Goal: Task Accomplishment & Management: Complete application form

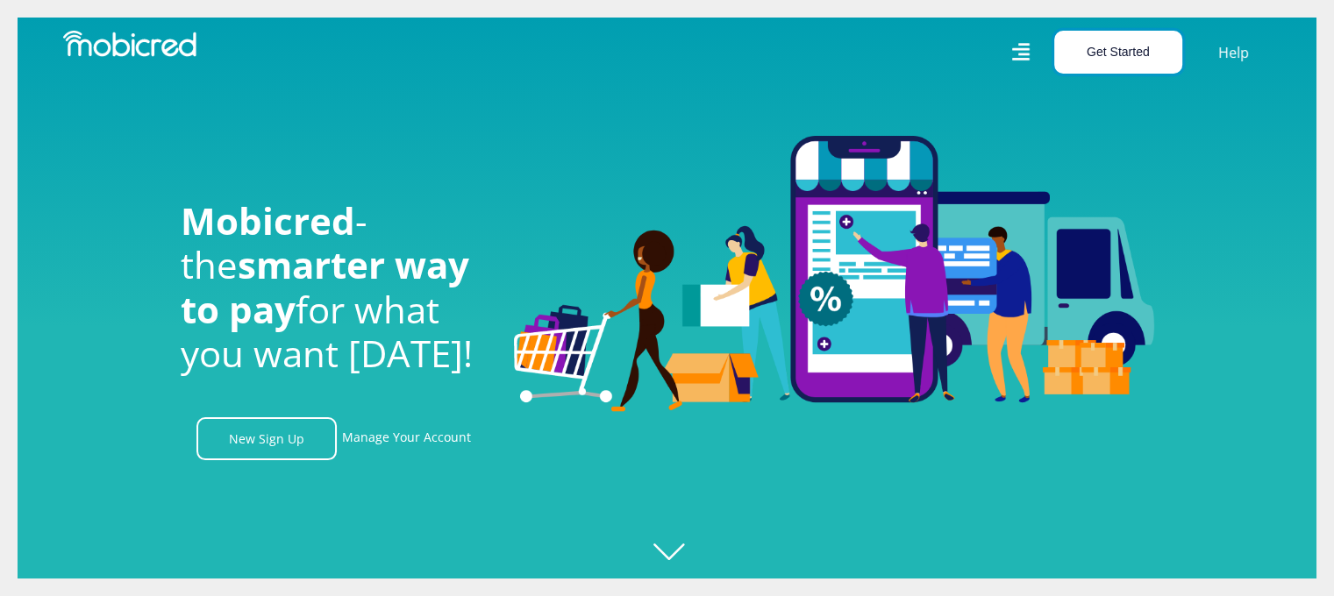
click at [1092, 49] on button "Get Started" at bounding box center [1118, 52] width 128 height 43
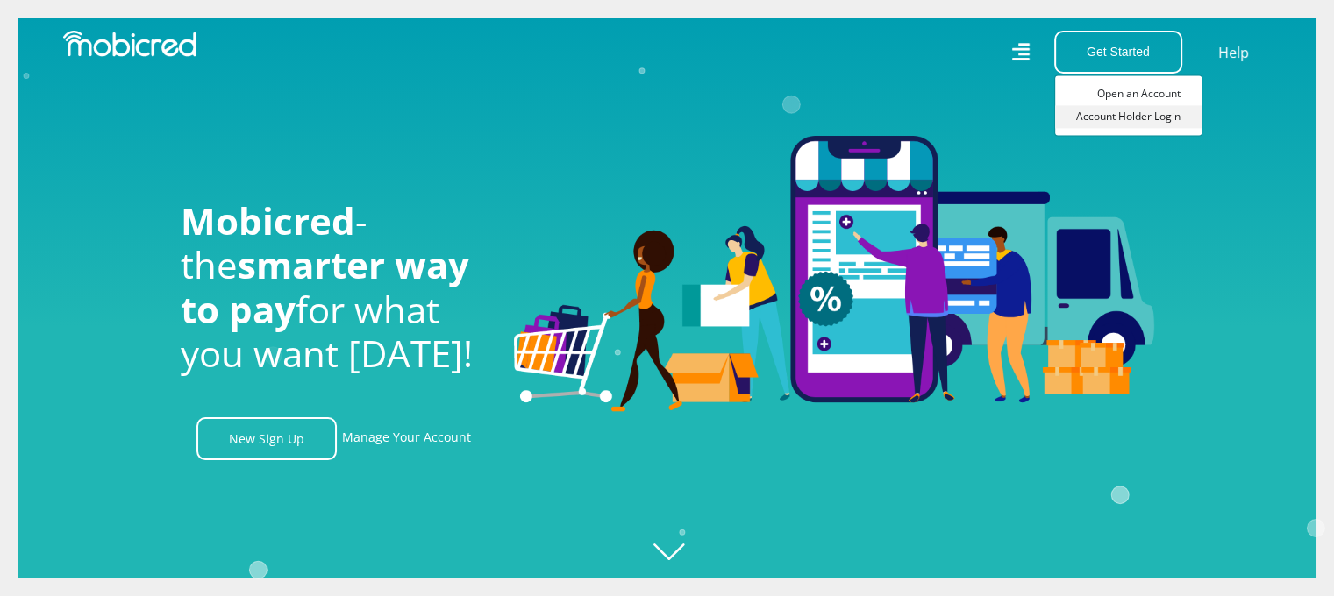
click at [1119, 114] on link "Account Holder Login" at bounding box center [1128, 116] width 146 height 23
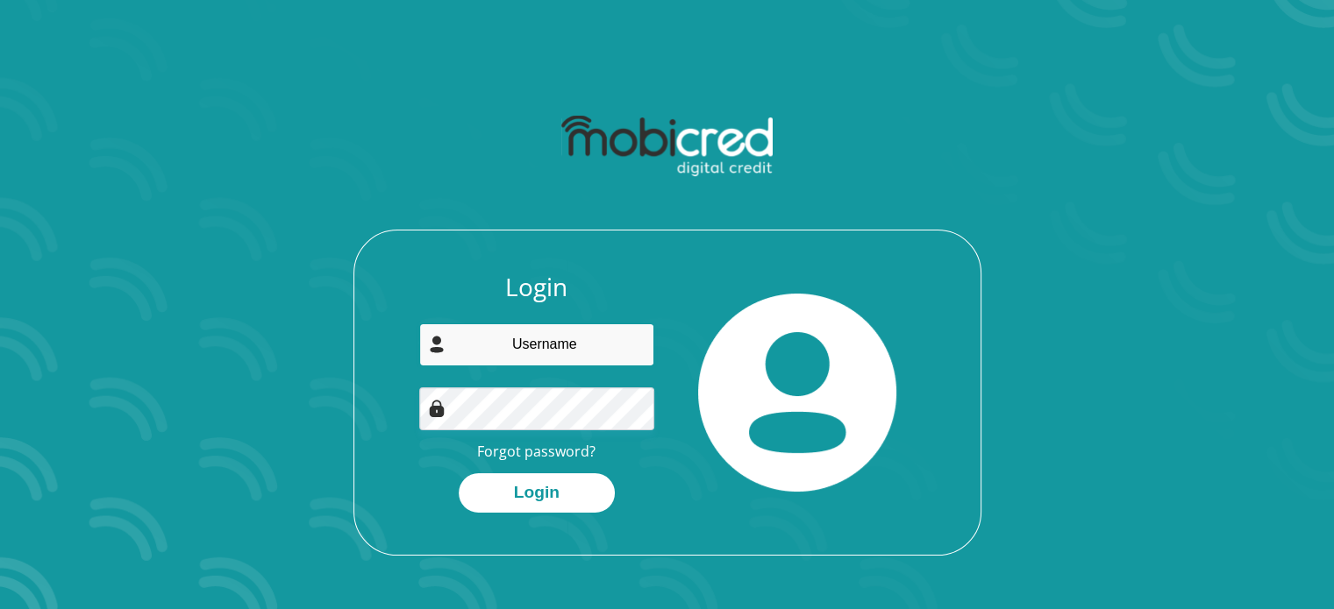
click at [573, 346] on input "email" at bounding box center [536, 345] width 235 height 43
type input "monrico@portfolium.co.za"
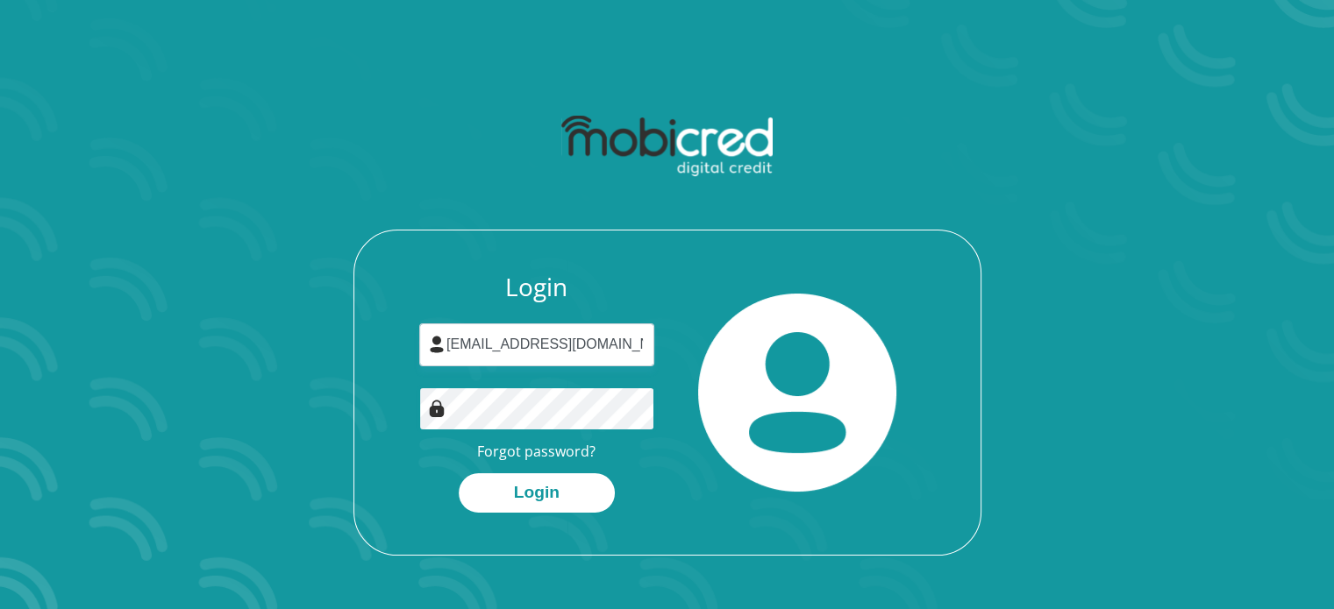
click at [459, 474] on button "Login" at bounding box center [537, 493] width 156 height 39
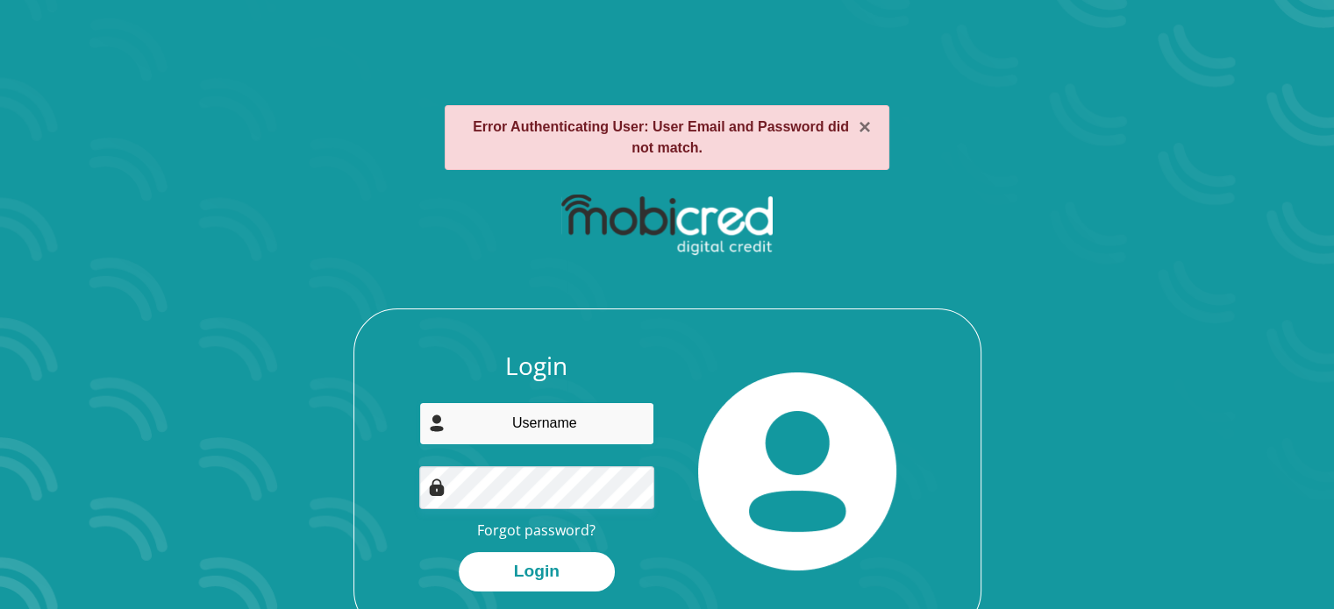
click at [563, 420] on input "email" at bounding box center [536, 423] width 235 height 43
type input "[EMAIL_ADDRESS][DOMAIN_NAME]"
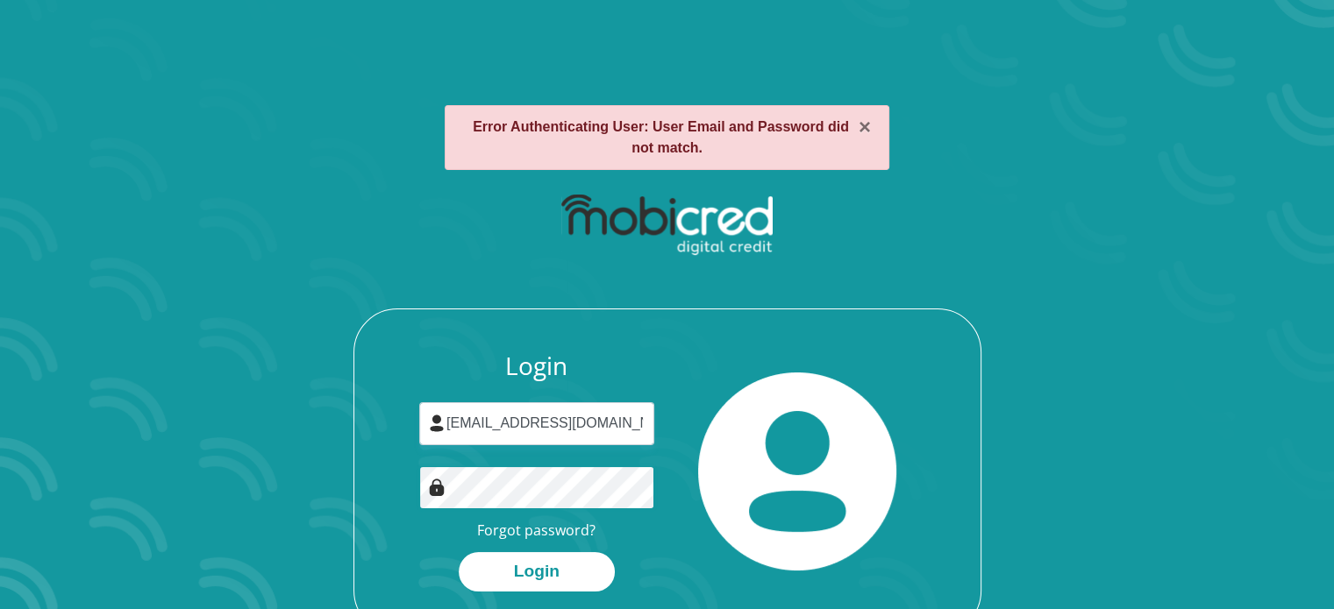
click at [459, 552] on button "Login" at bounding box center [537, 571] width 156 height 39
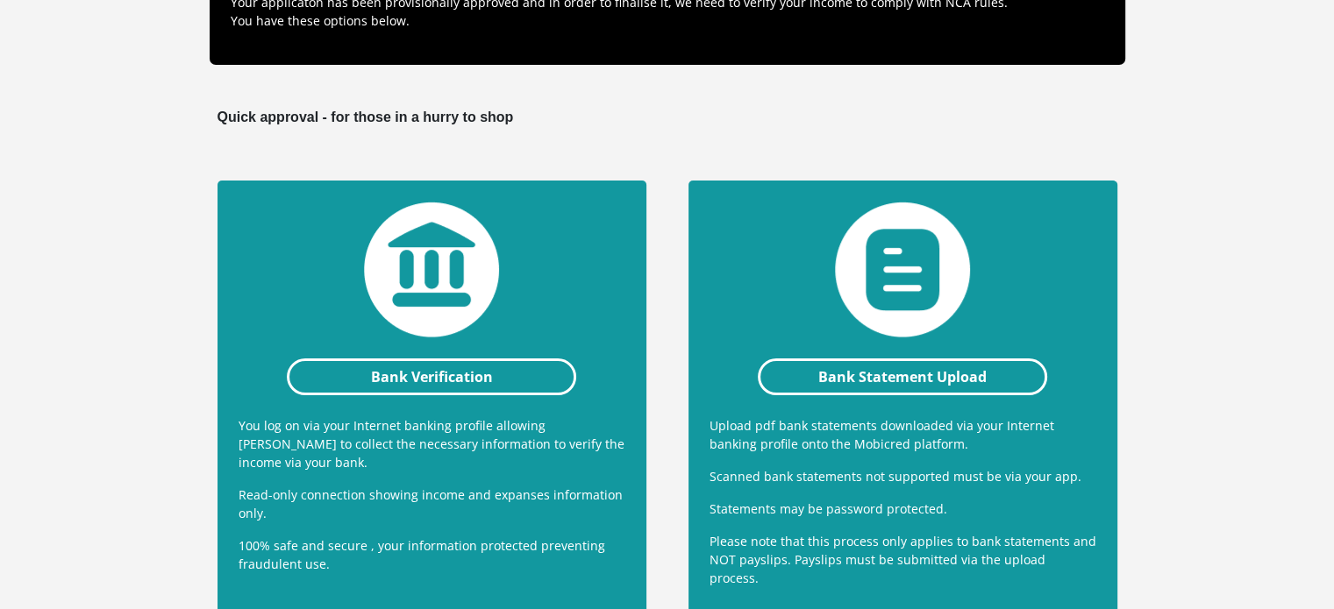
scroll to position [263, 0]
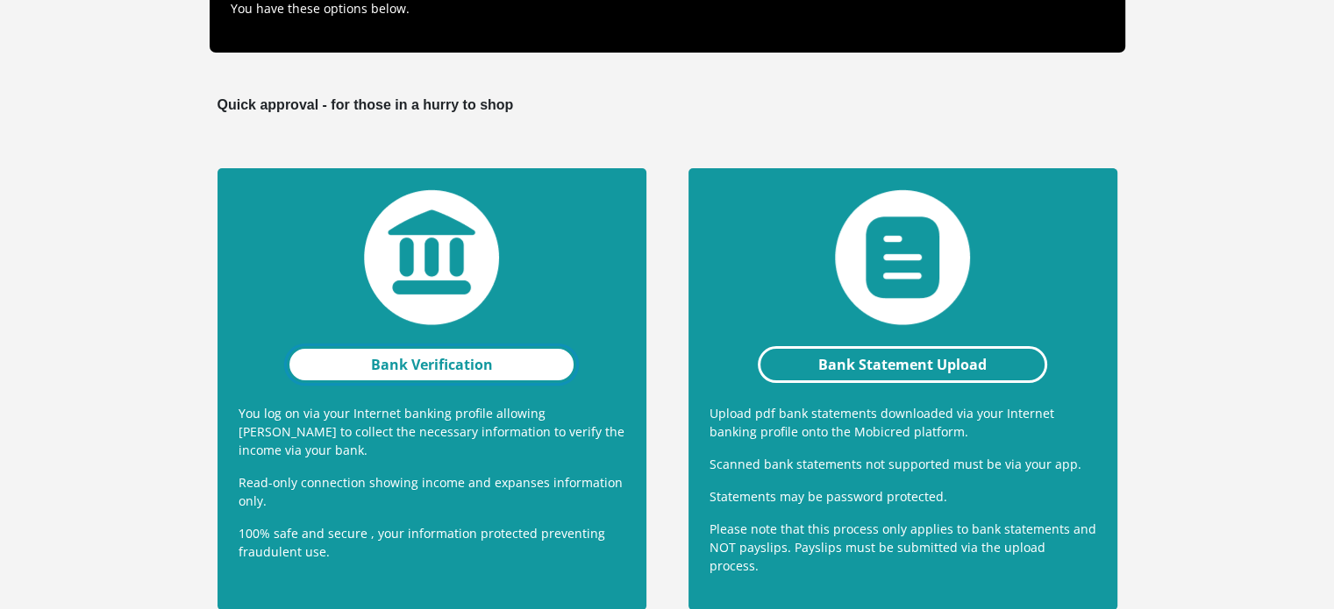
click at [438, 362] on link "Bank Verification" at bounding box center [432, 364] width 290 height 37
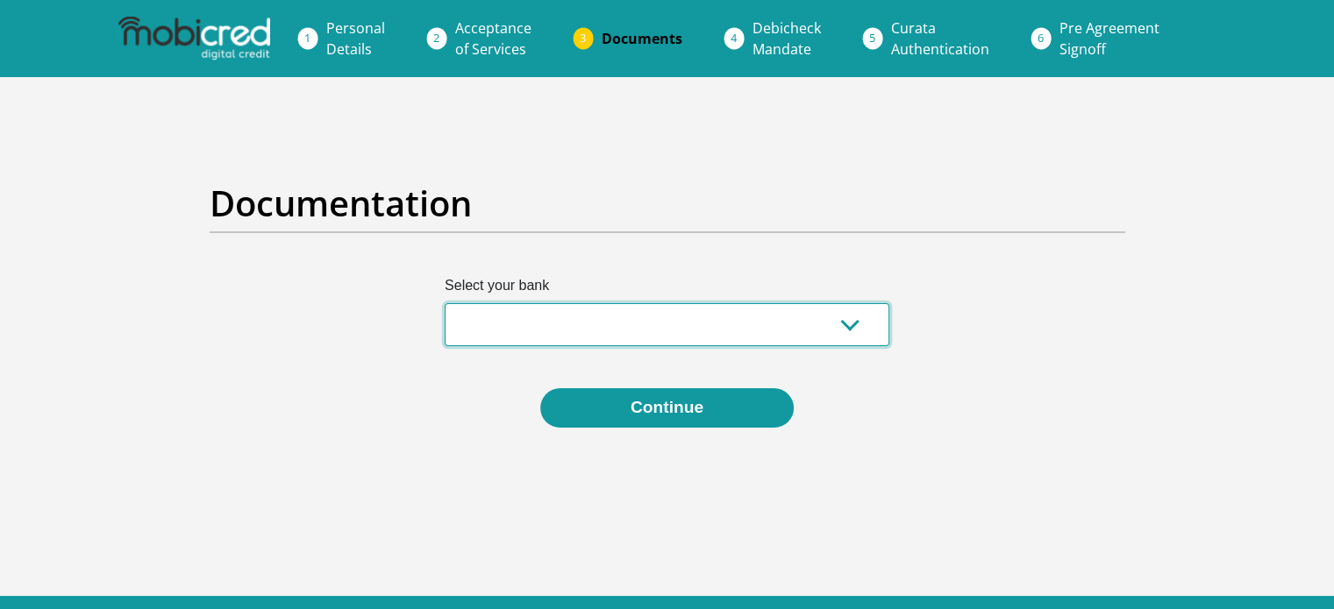
click at [850, 324] on select "Absa Capitec Bank Discovery Bank First National Bank Nedbank Standard Bank Tyme…" at bounding box center [667, 324] width 445 height 43
select select "{"id":"10","title":"Discovery Bank","institution":"Discovery Bank","alias":"dis…"
click at [445, 303] on select "Absa Capitec Bank Discovery Bank First National Bank Nedbank Standard Bank Tyme…" at bounding box center [667, 324] width 445 height 43
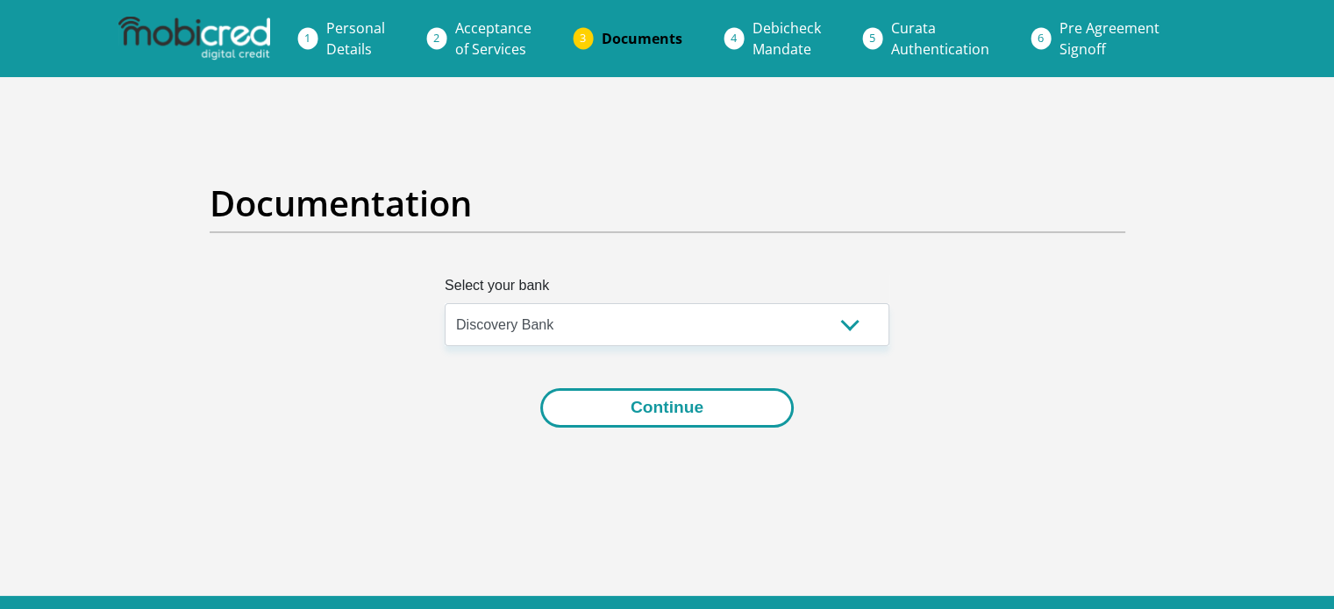
click at [701, 407] on button "Continue" at bounding box center [666, 407] width 253 height 39
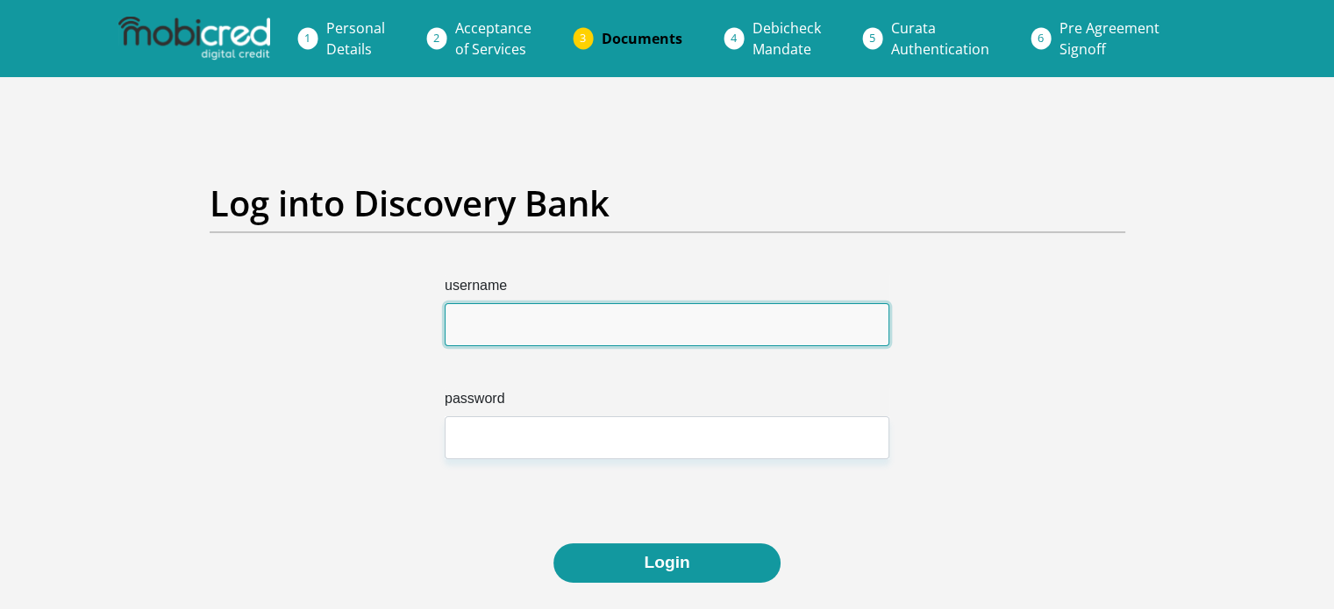
click at [559, 304] on input "username" at bounding box center [667, 324] width 445 height 43
type input "monricoarries"
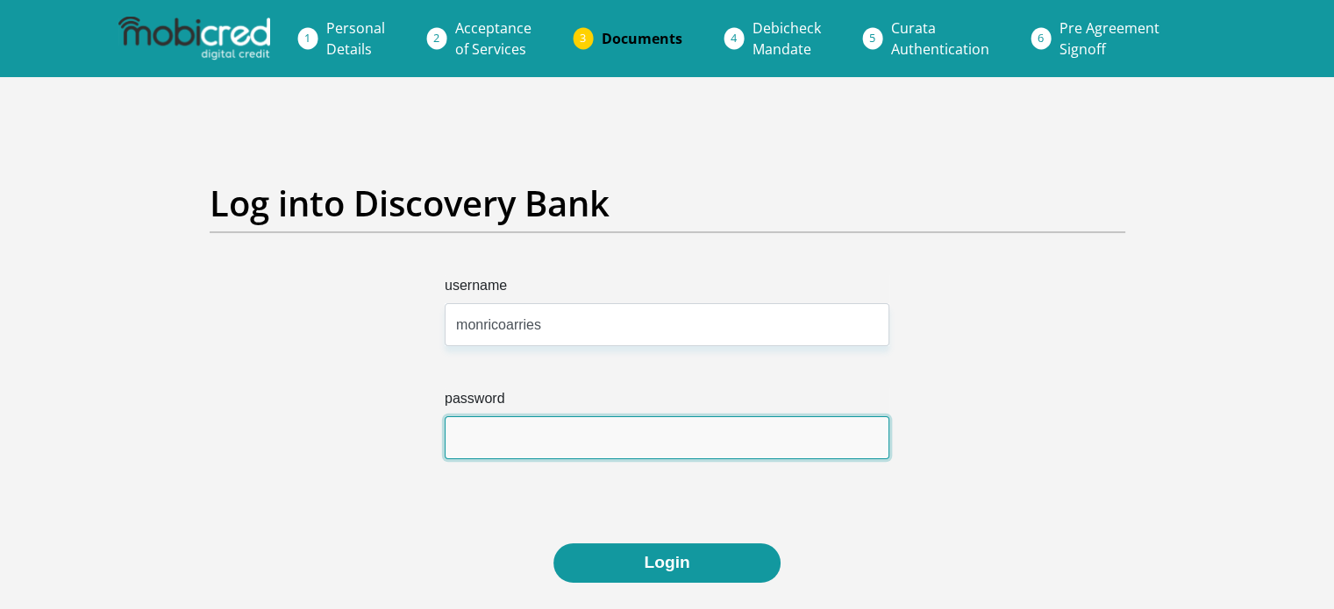
click at [558, 431] on input "password" at bounding box center [667, 438] width 445 height 43
type input "0"
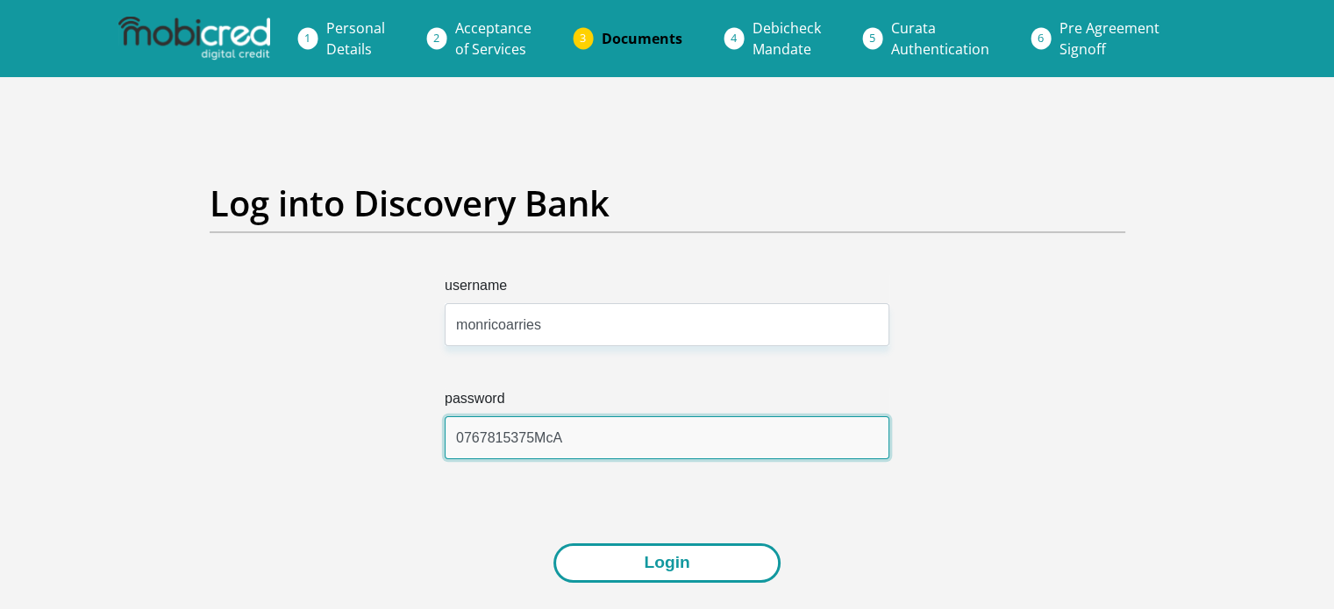
type input "0767815375McA"
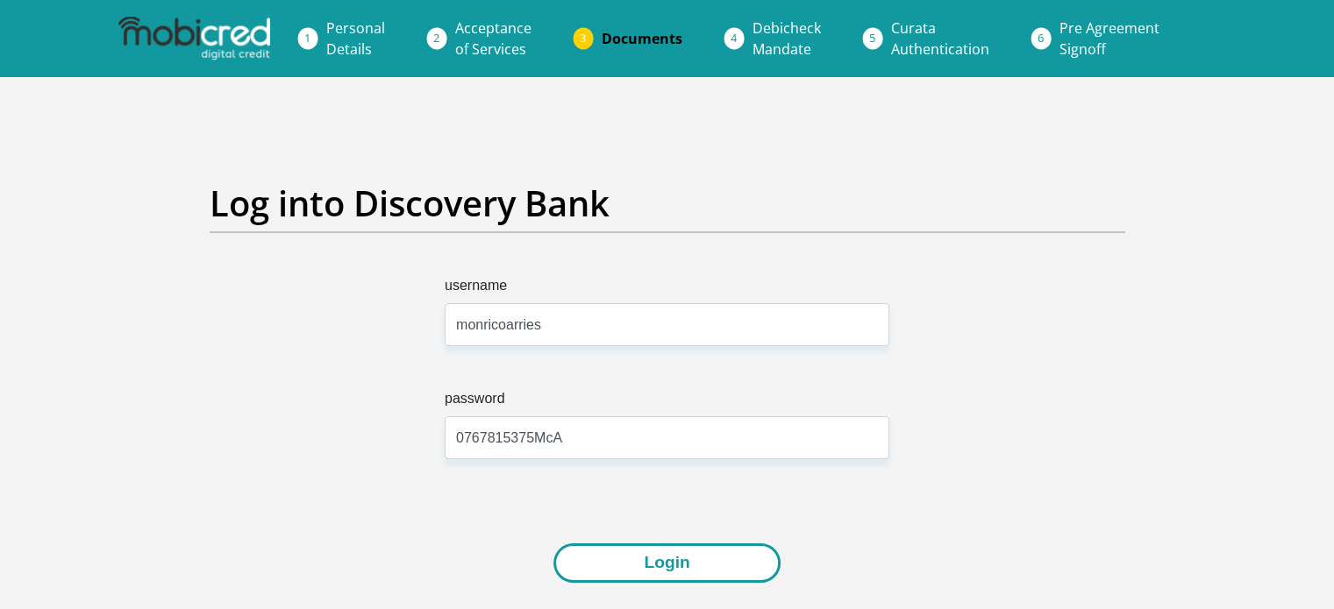
click at [656, 558] on button "Login" at bounding box center [666, 563] width 226 height 39
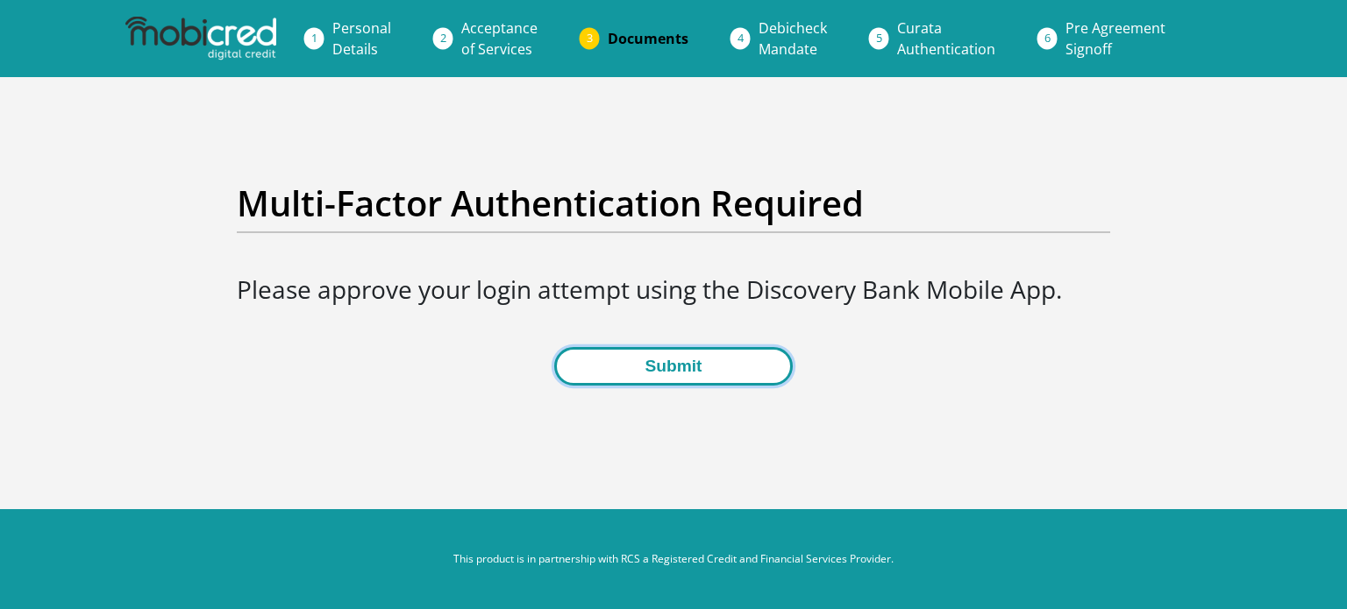
click at [687, 365] on button "Submit" at bounding box center [673, 366] width 238 height 39
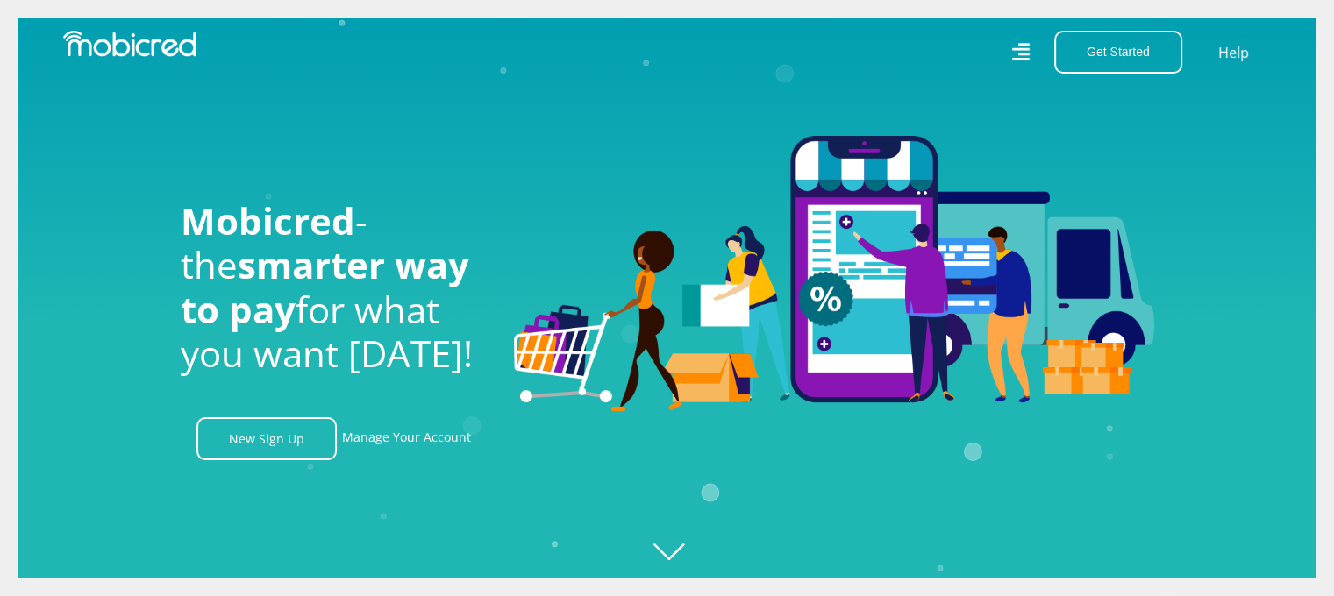
scroll to position [0, 3248]
click at [1114, 48] on button "Get Started" at bounding box center [1118, 52] width 128 height 43
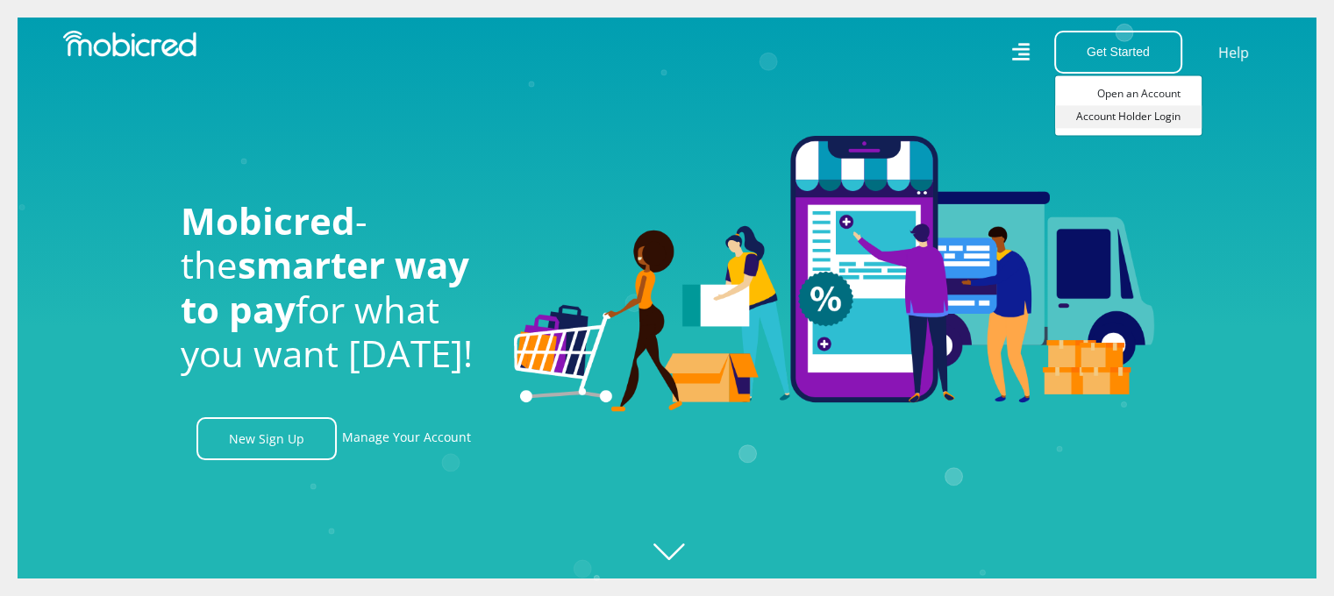
click at [1143, 117] on link "Account Holder Login" at bounding box center [1128, 116] width 146 height 23
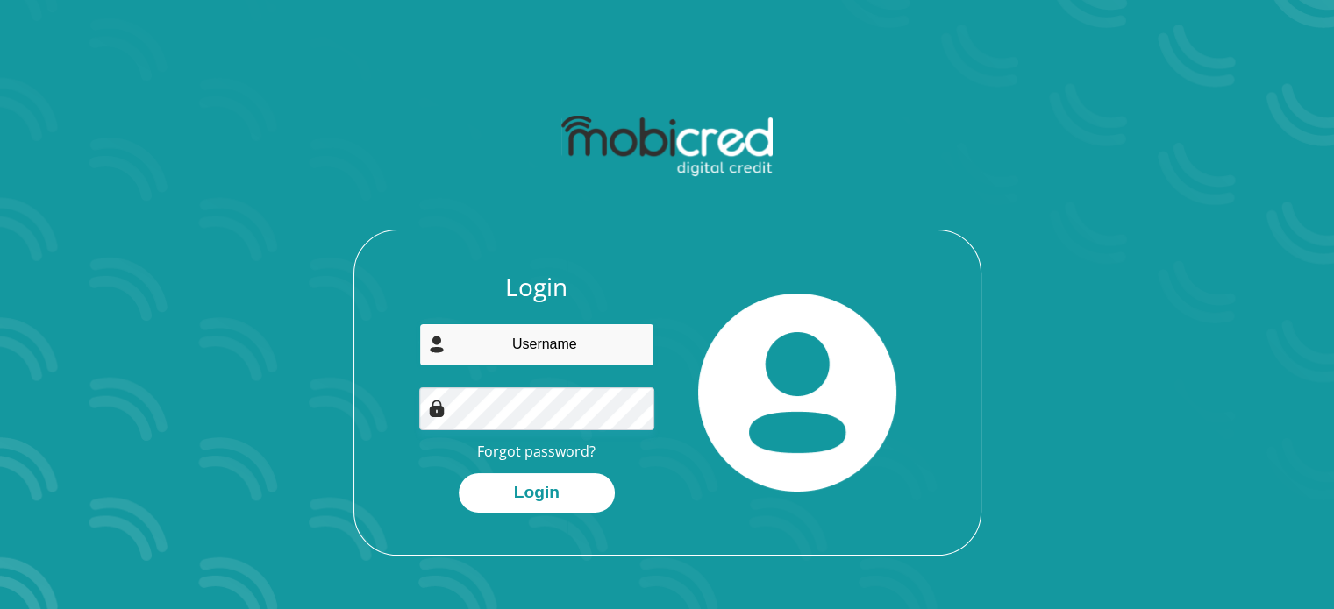
click at [547, 330] on input "email" at bounding box center [536, 345] width 235 height 43
type input "monrico@portfolium.co.za"
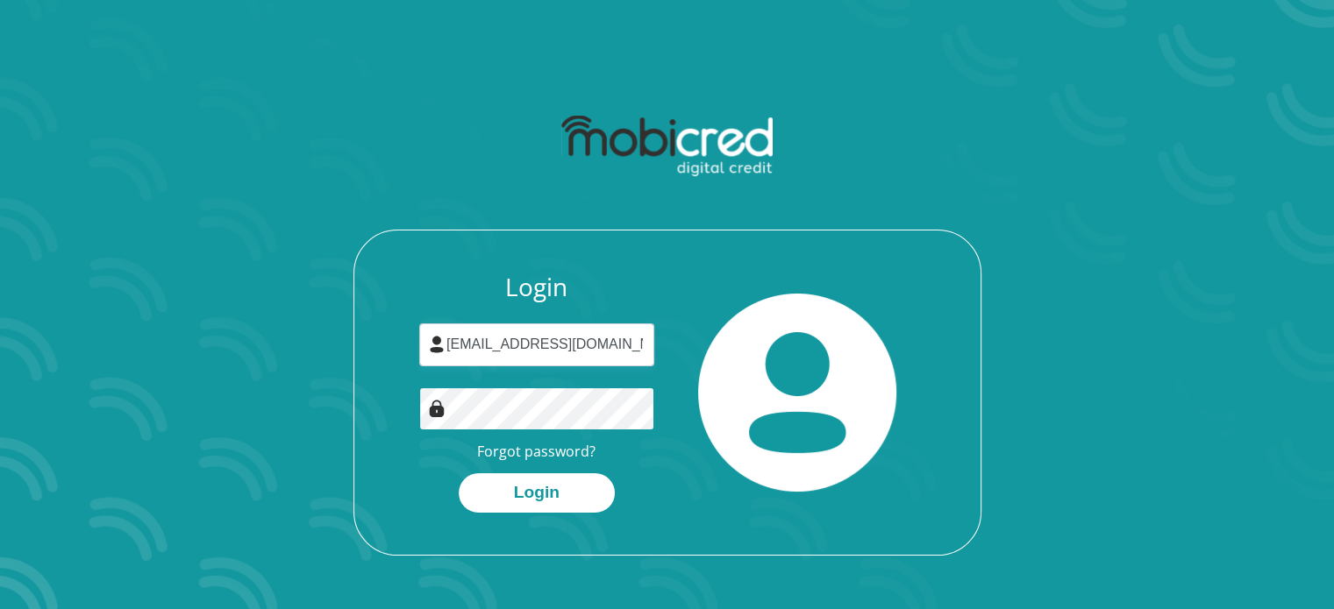
click at [459, 474] on button "Login" at bounding box center [537, 493] width 156 height 39
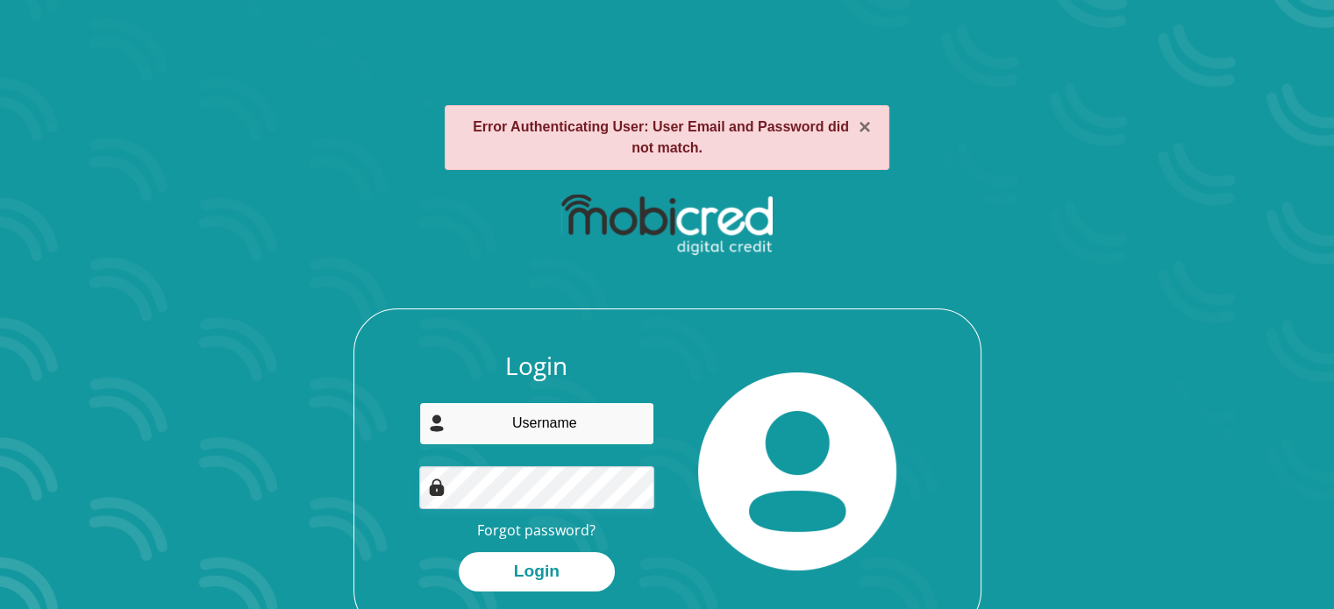
click at [550, 421] on input "email" at bounding box center [536, 423] width 235 height 43
type input "monrico@portfolium.co.za"
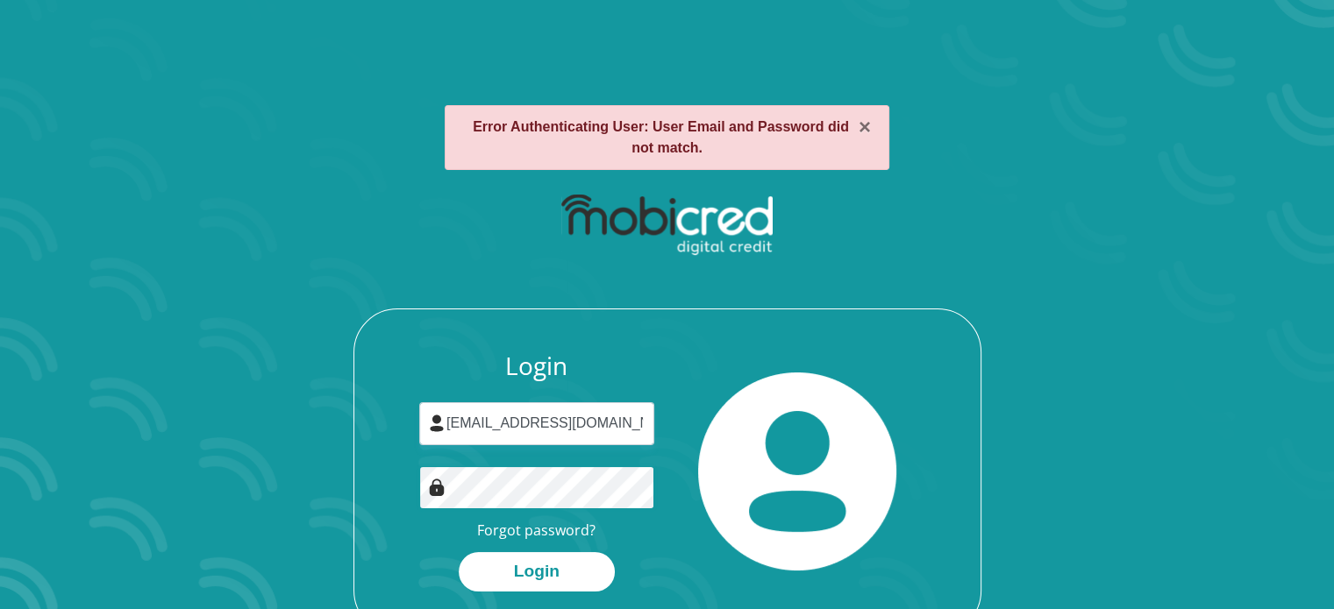
click at [459, 552] on button "Login" at bounding box center [537, 571] width 156 height 39
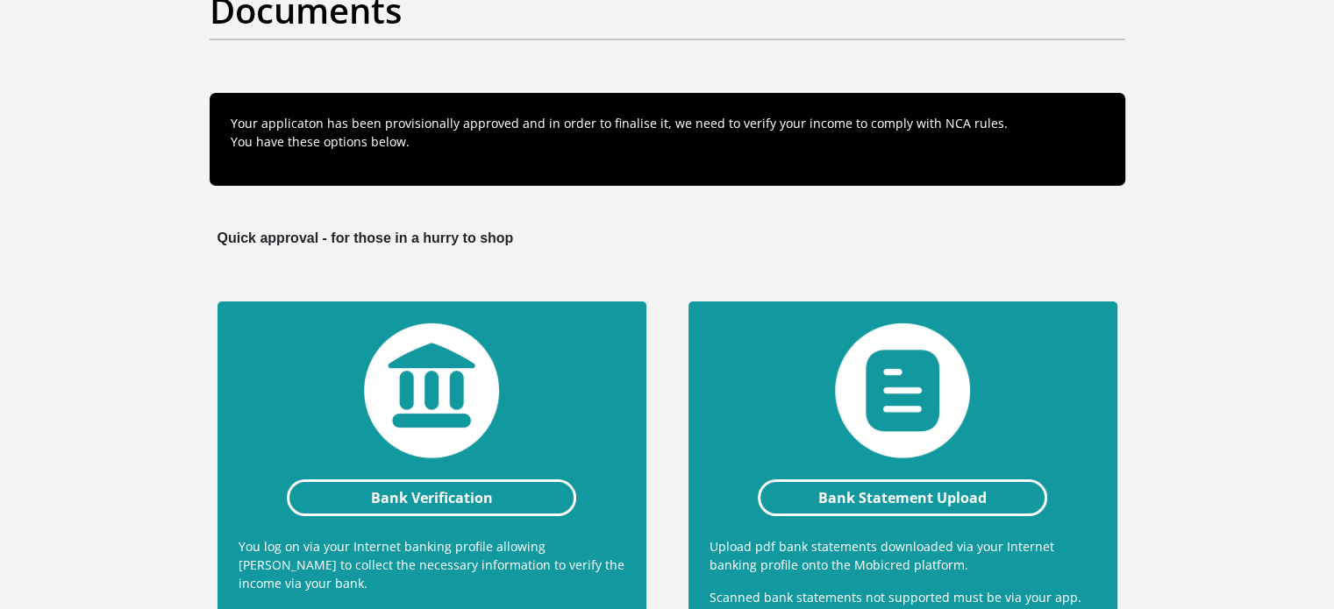
scroll to position [263, 0]
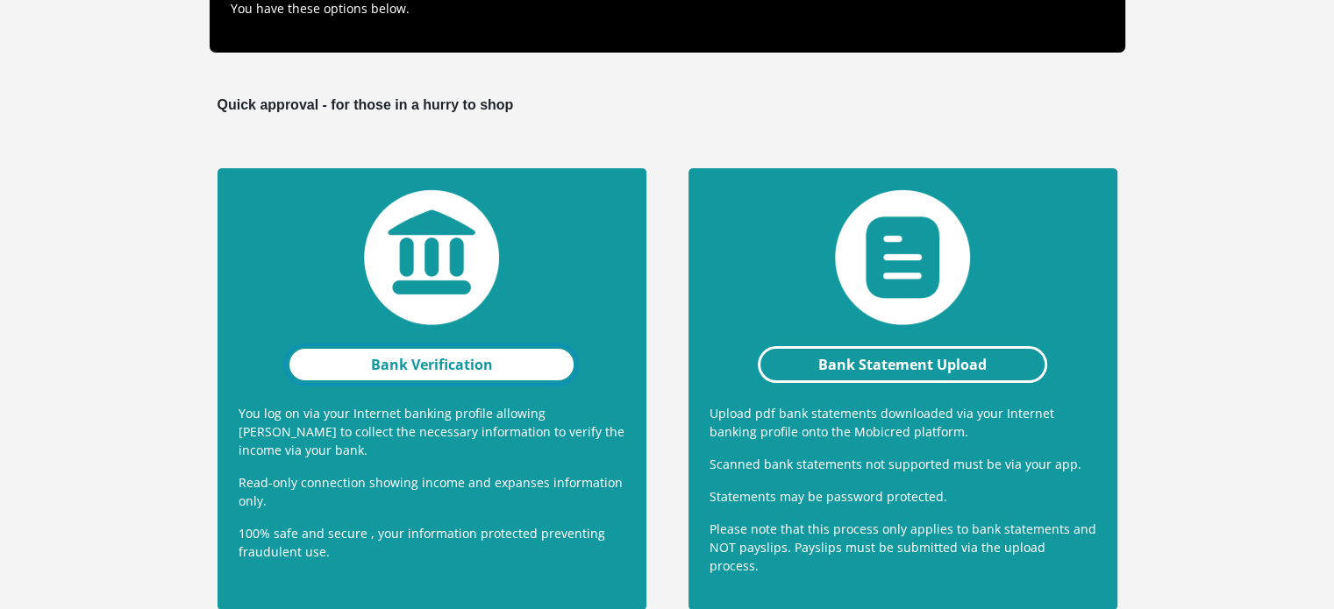
click at [443, 366] on link "Bank Verification" at bounding box center [432, 364] width 290 height 37
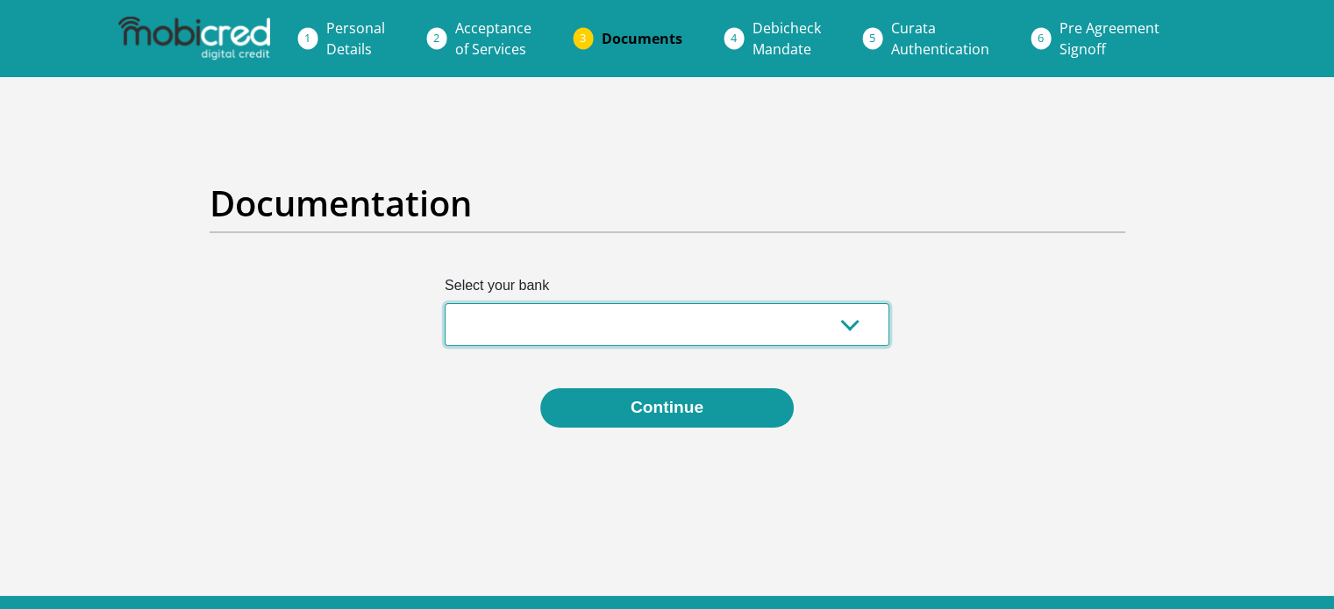
click at [848, 323] on select "Absa Capitec Bank Discovery Bank First National Bank Nedbank Standard Bank Tyme…" at bounding box center [667, 324] width 445 height 43
select select "{"id":"10","title":"Discovery Bank","institution":"Discovery Bank","alias":"dis…"
click at [445, 303] on select "Absa Capitec Bank Discovery Bank First National Bank Nedbank Standard Bank Tyme…" at bounding box center [667, 324] width 445 height 43
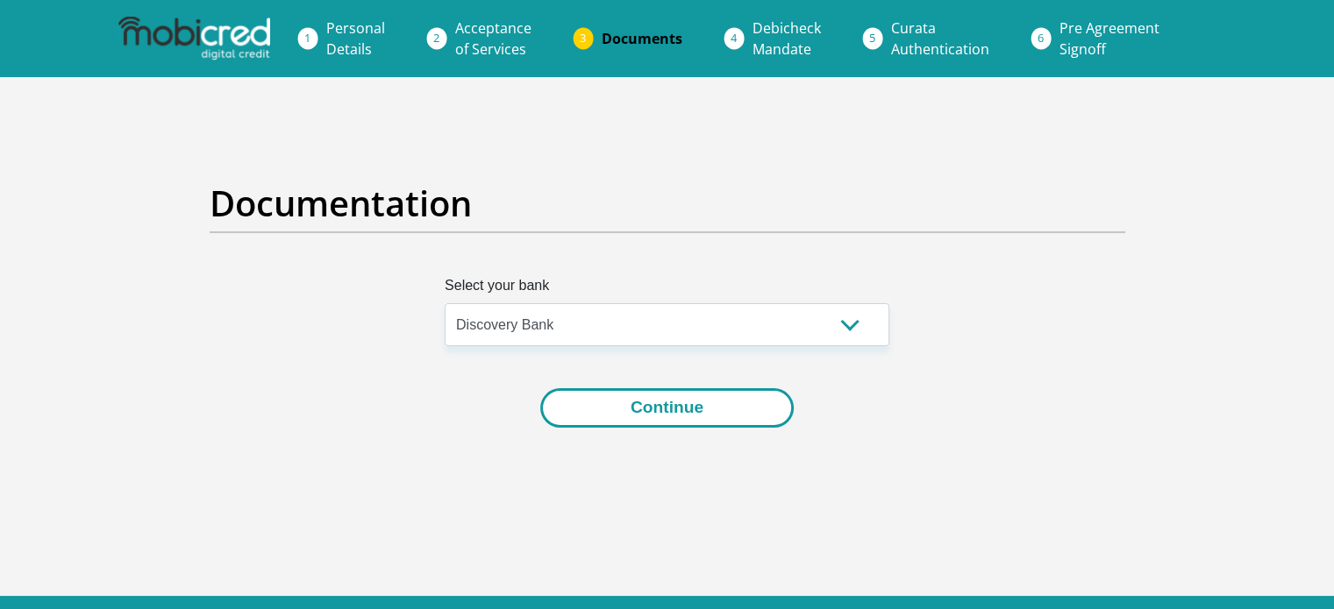
click at [672, 403] on button "Continue" at bounding box center [666, 407] width 253 height 39
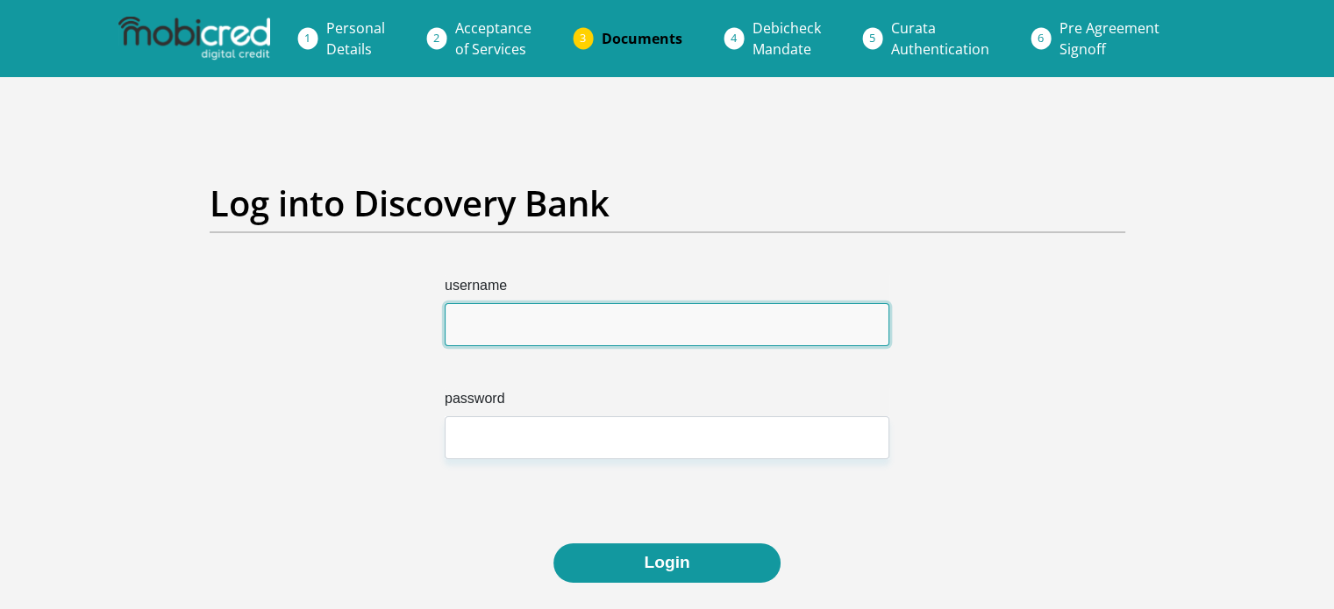
click at [561, 324] on input "username" at bounding box center [667, 324] width 445 height 43
type input "monricoarries"
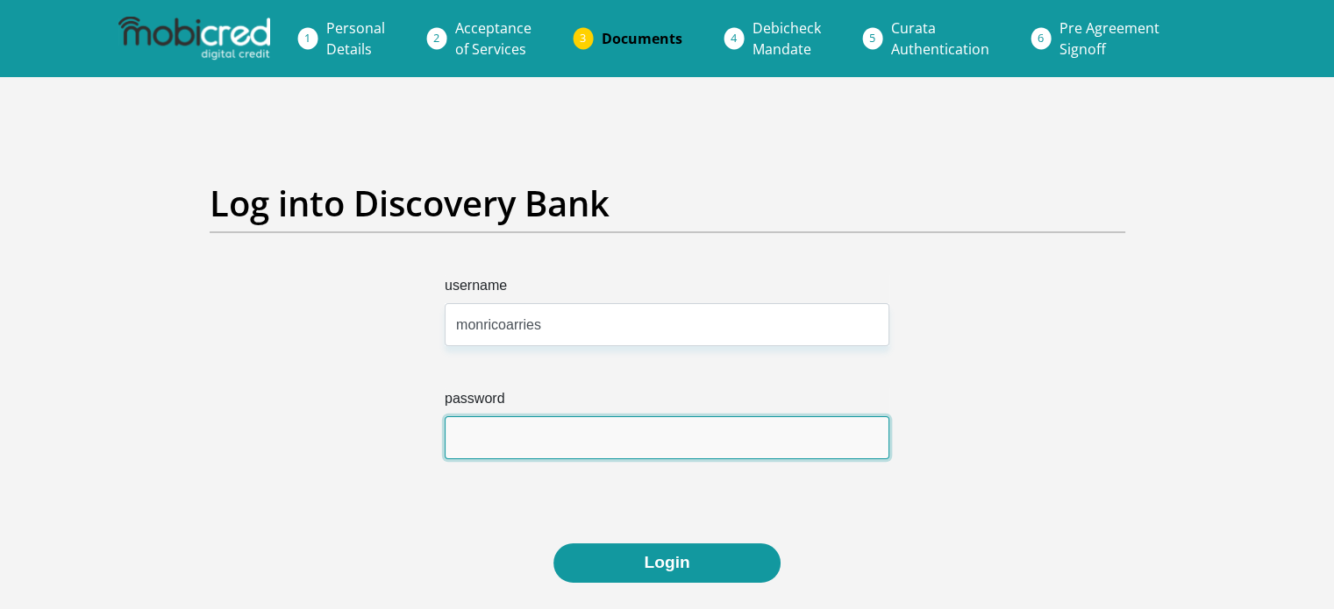
click at [507, 431] on input "password" at bounding box center [667, 438] width 445 height 43
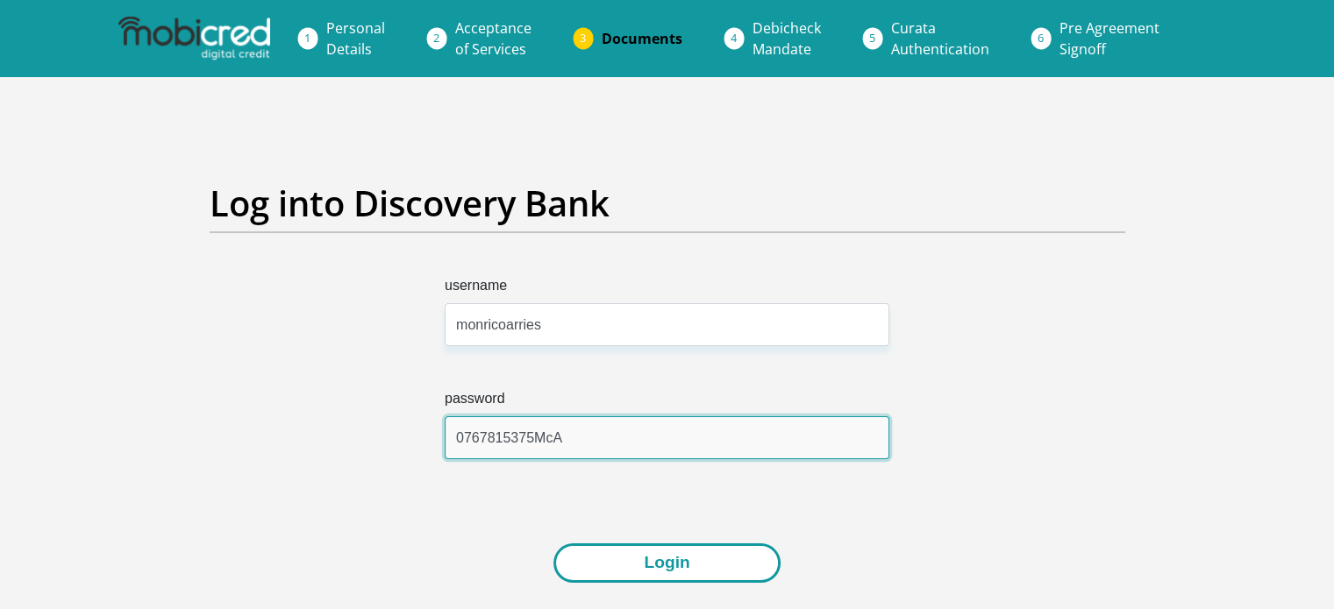
type input "0767815375McA"
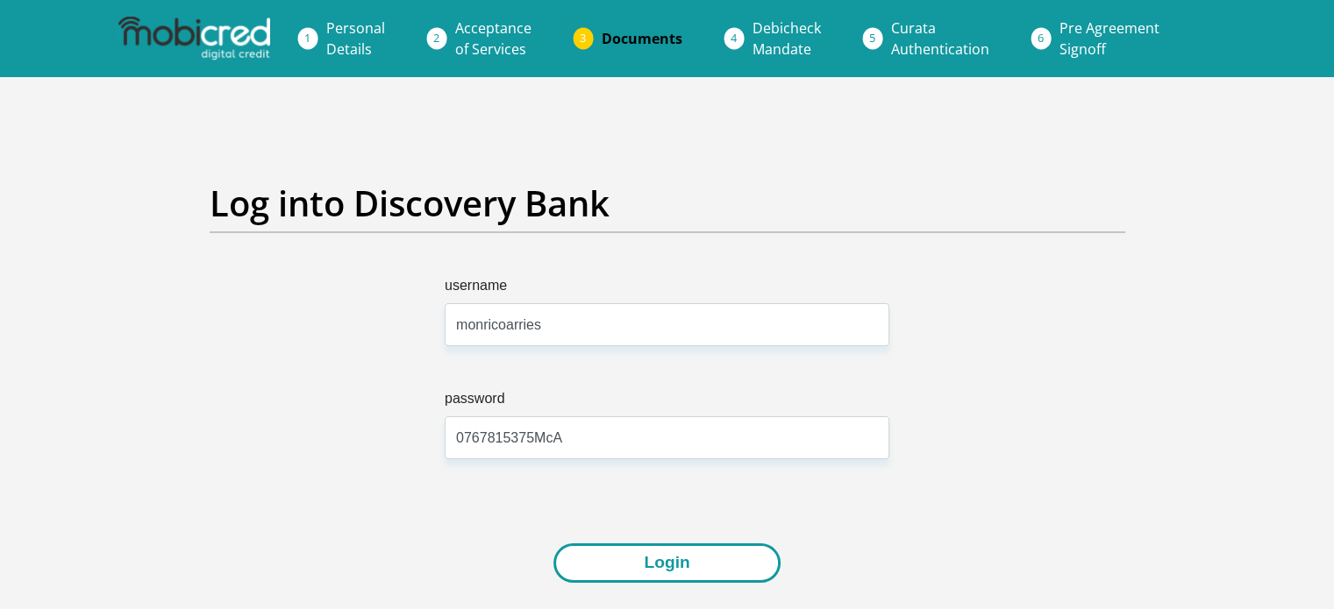
click at [694, 564] on button "Login" at bounding box center [666, 563] width 226 height 39
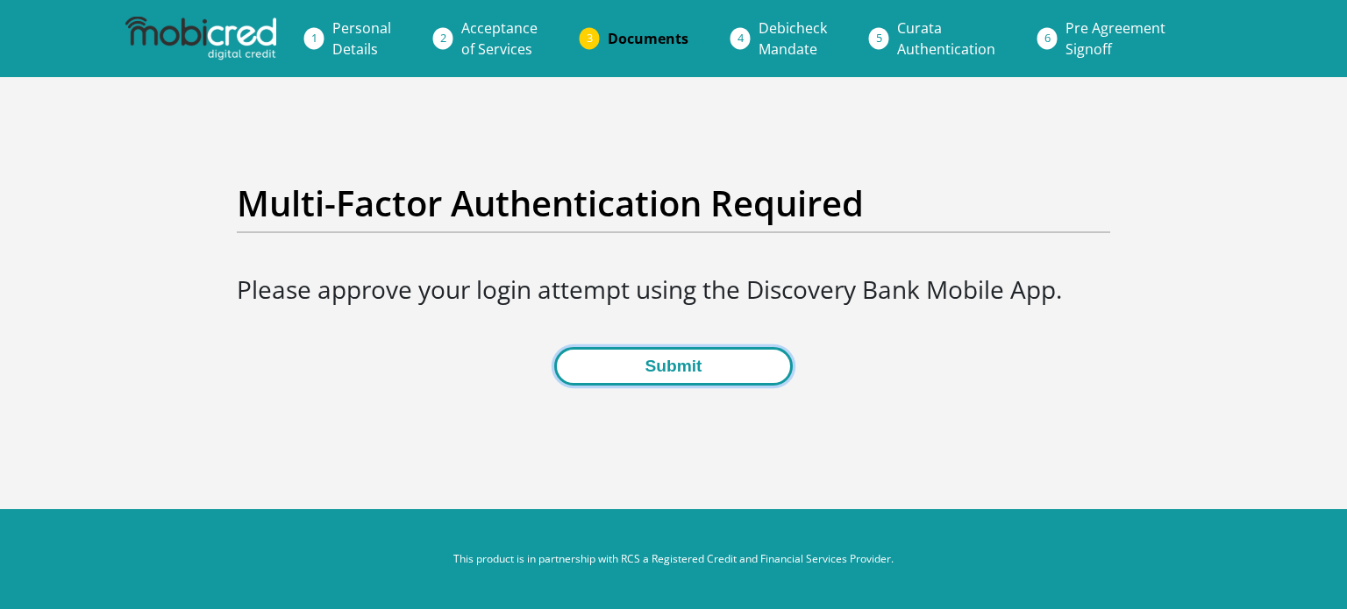
click at [670, 374] on button "Submit" at bounding box center [673, 366] width 238 height 39
